Goal: Task Accomplishment & Management: Manage account settings

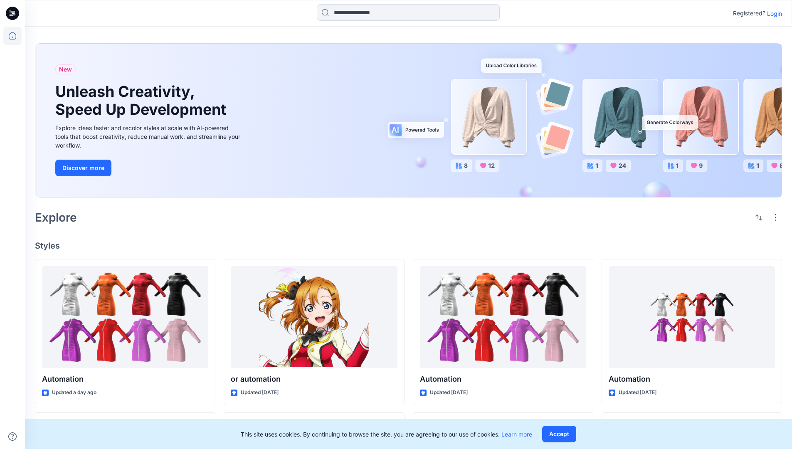
click at [773, 13] on p "Login" at bounding box center [774, 13] width 15 height 9
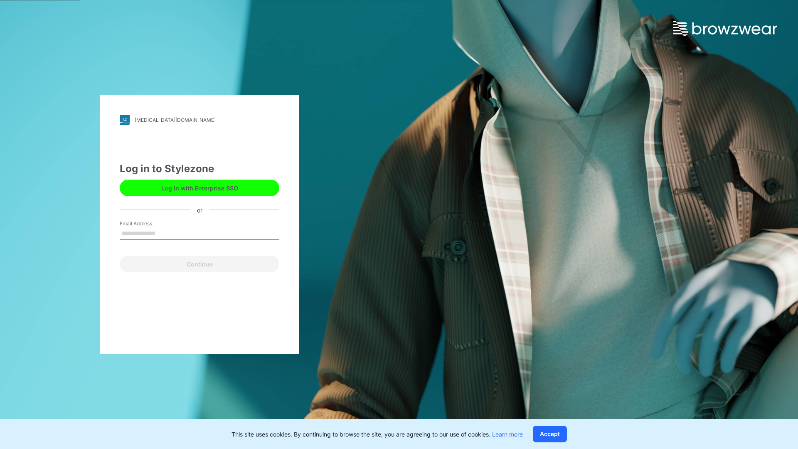
click at [164, 233] on input "Email Address" at bounding box center [200, 233] width 160 height 12
type input "**********"
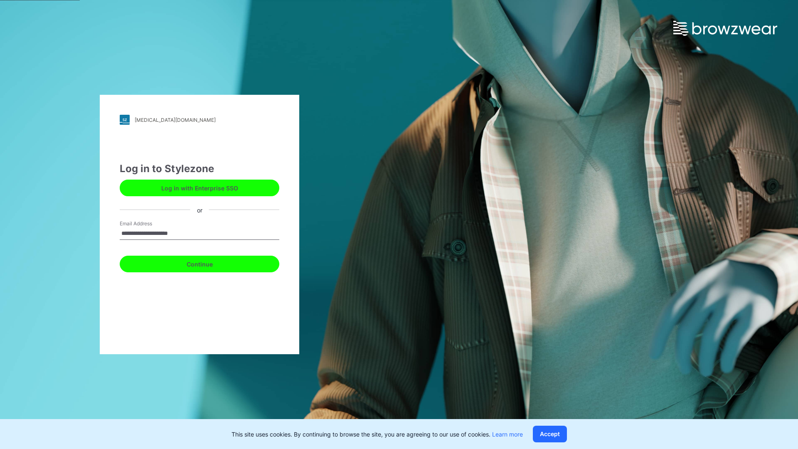
click at [209, 263] on button "Continue" at bounding box center [200, 264] width 160 height 17
